Goal: Task Accomplishment & Management: Complete application form

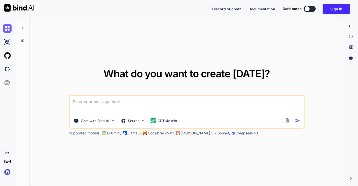
click at [6, 176] on img at bounding box center [7, 172] width 9 height 9
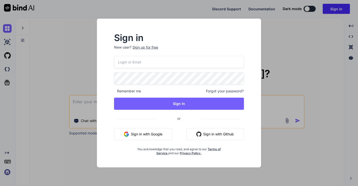
click at [149, 59] on input "email" at bounding box center [179, 62] width 130 height 12
type input "[EMAIL_ADDRESS][DOMAIN_NAME]"
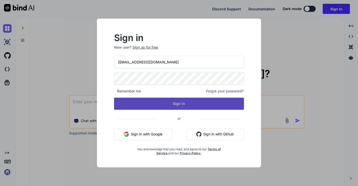
click at [170, 101] on button "Sign In" at bounding box center [179, 104] width 130 height 12
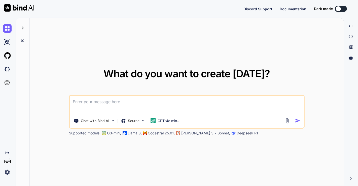
click at [7, 171] on img at bounding box center [7, 172] width 9 height 9
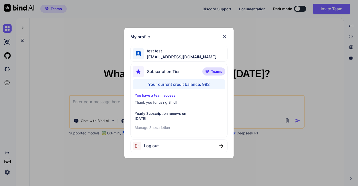
type textarea "x"
click at [73, 78] on div "My profile test test [EMAIL_ADDRESS][DOMAIN_NAME] Subscription Tier Teams Your …" at bounding box center [179, 93] width 358 height 186
